Goal: Contribute content: Contribute content

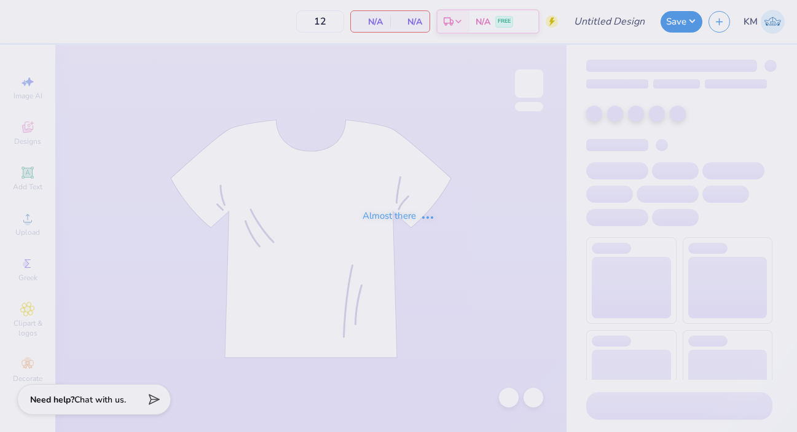
type input "50"
type input "Panhel Mock Neck"
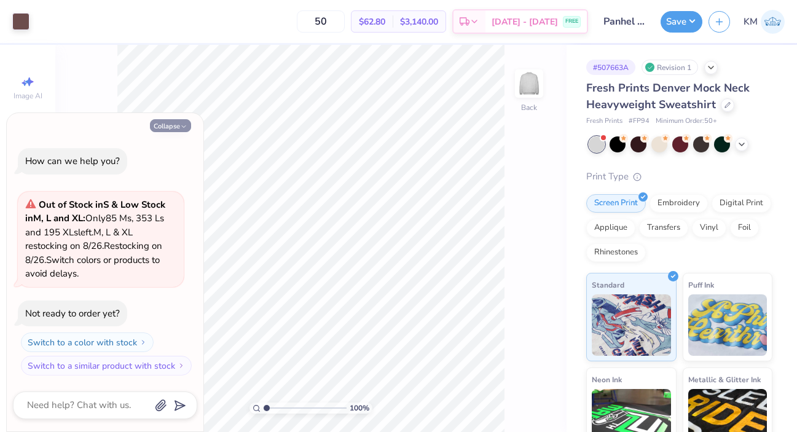
click at [180, 124] on icon "button" at bounding box center [183, 126] width 7 height 7
type textarea "x"
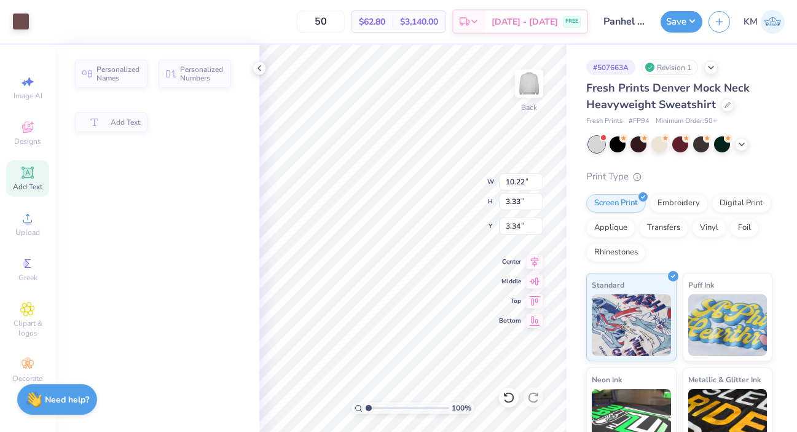
type input "3.35"
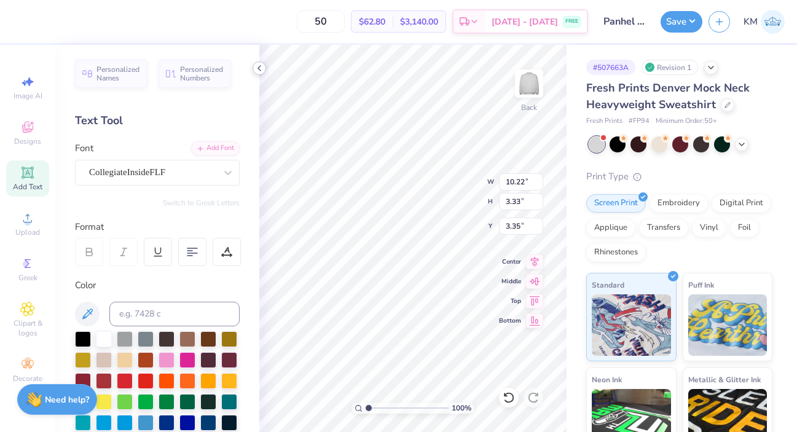
click at [259, 68] on icon at bounding box center [259, 68] width 10 height 10
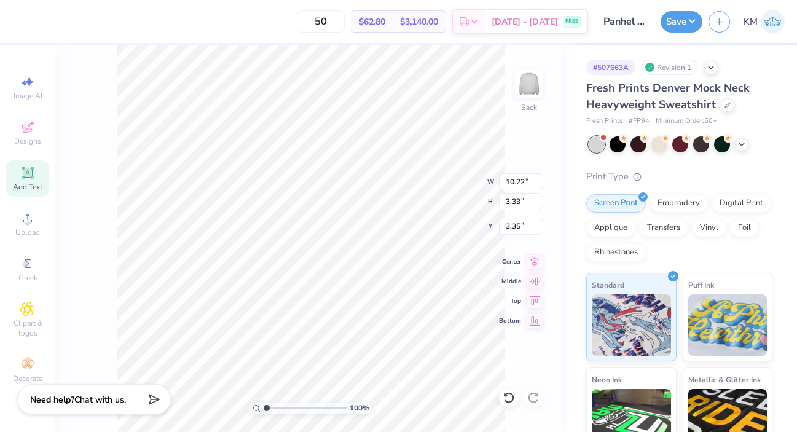
type input "11.35"
type input "3.69"
type input "12.63"
type input "4.11"
type input "2.94"
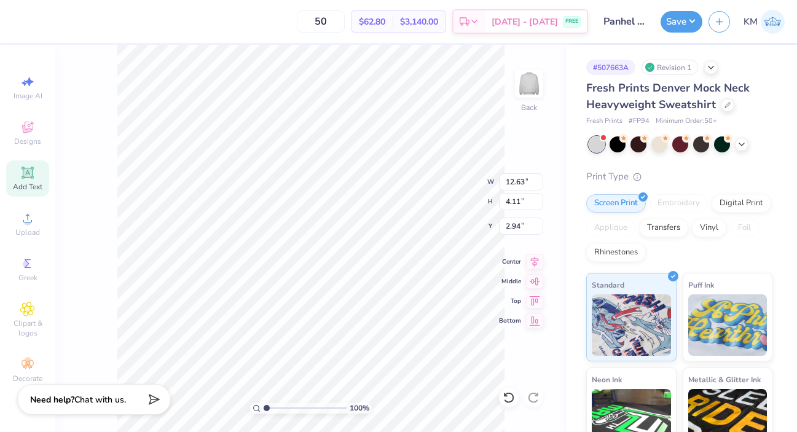
type input "13.60"
type input "4.43"
type input "14.61"
type input "4.76"
type input "3.00"
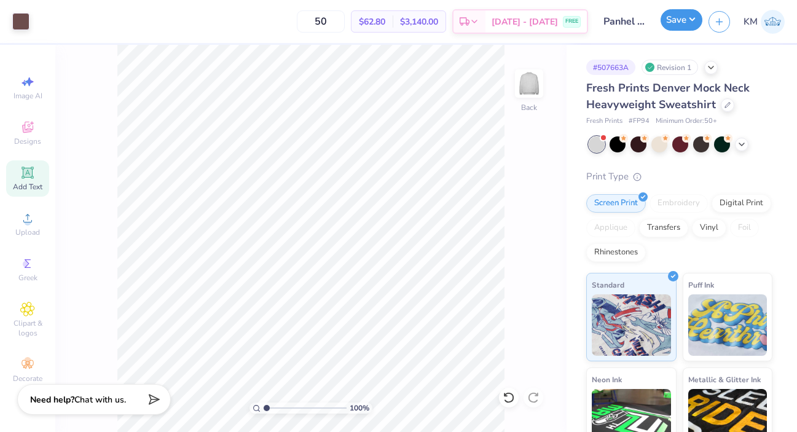
click at [672, 30] on button "Save" at bounding box center [682, 20] width 42 height 22
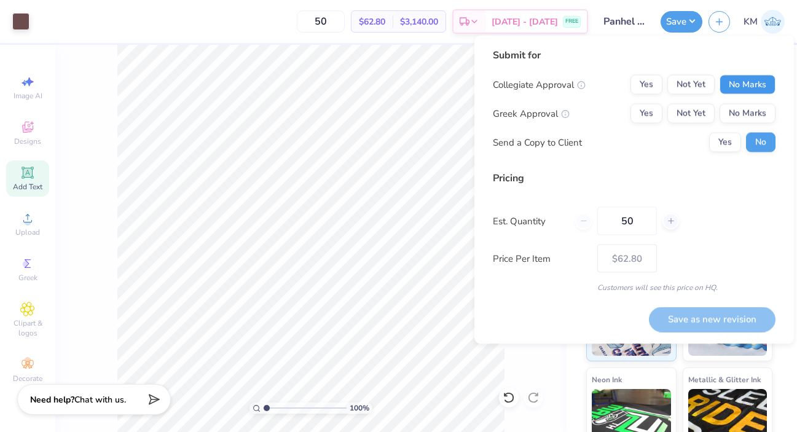
click at [740, 83] on button "No Marks" at bounding box center [748, 85] width 56 height 20
click at [653, 104] on button "Yes" at bounding box center [647, 114] width 32 height 20
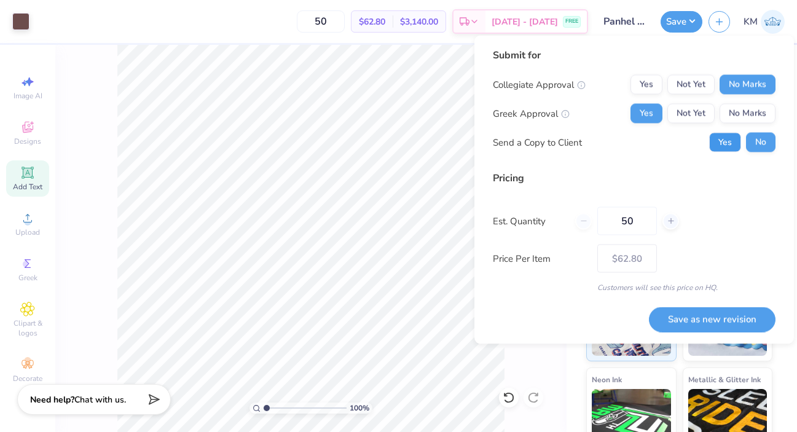
click at [715, 147] on button "Yes" at bounding box center [725, 143] width 32 height 20
click at [684, 315] on button "Save as new revision" at bounding box center [712, 319] width 127 height 25
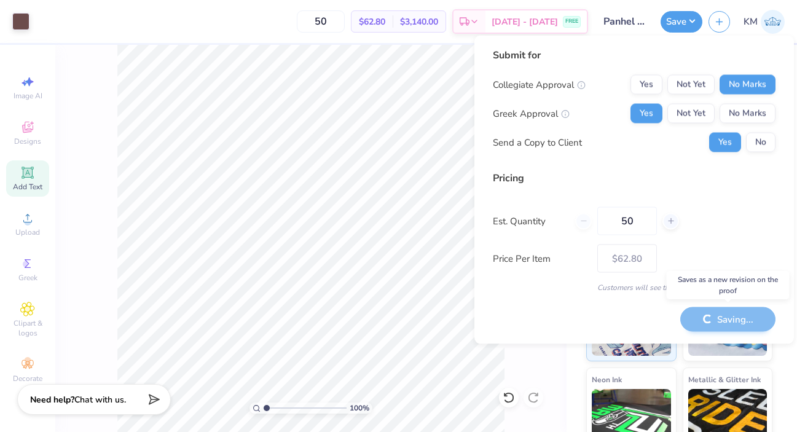
type input "– –"
